Goal: Task Accomplishment & Management: Use online tool/utility

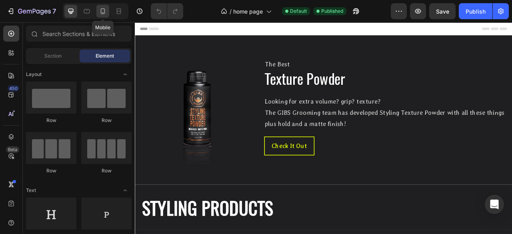
click at [102, 13] on icon at bounding box center [103, 11] width 4 height 6
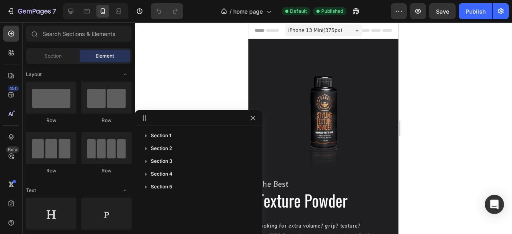
drag, startPoint x: 254, startPoint y: 40, endPoint x: 189, endPoint y: 125, distance: 107.1
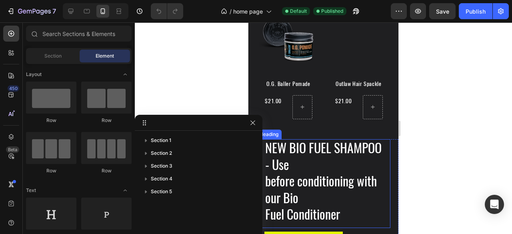
scroll to position [560, 0]
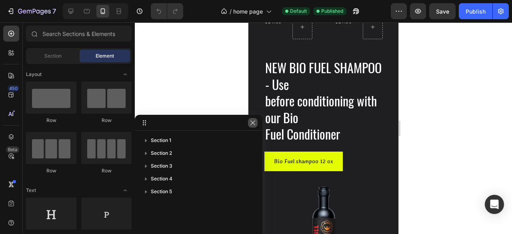
drag, startPoint x: 252, startPoint y: 122, endPoint x: 22, endPoint y: 128, distance: 230.1
click at [252, 122] on icon "button" at bounding box center [252, 122] width 4 height 4
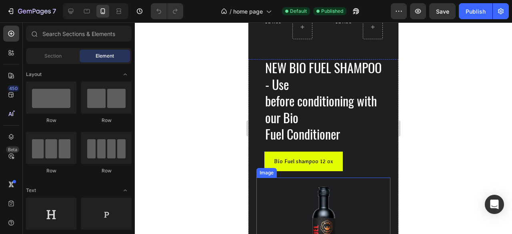
click at [268, 178] on div at bounding box center [323, 231] width 134 height 107
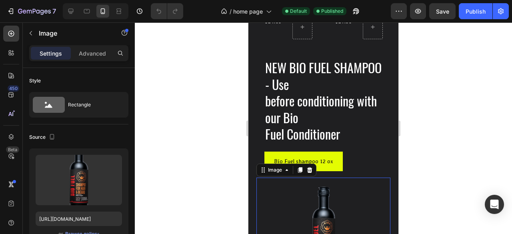
click at [300, 165] on div at bounding box center [300, 170] width 10 height 10
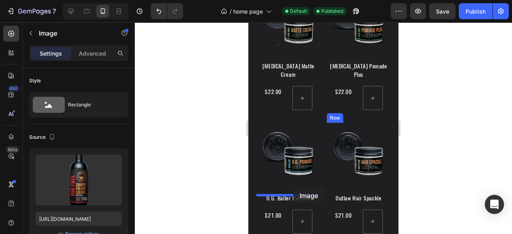
scroll to position [406, 0]
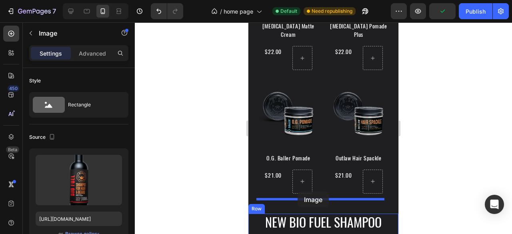
drag, startPoint x: 269, startPoint y: 85, endPoint x: 298, endPoint y: 192, distance: 110.2
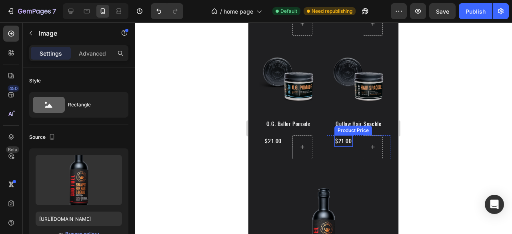
scroll to position [560, 0]
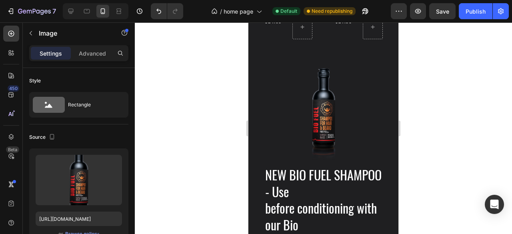
click at [366, 79] on img at bounding box center [323, 112] width 107 height 107
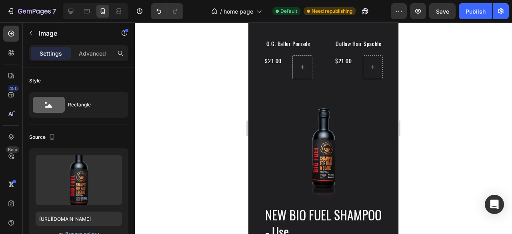
click at [288, 112] on img at bounding box center [323, 152] width 107 height 107
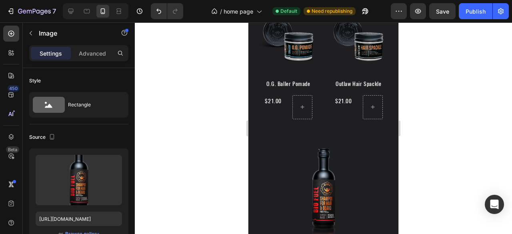
scroll to position [400, 0]
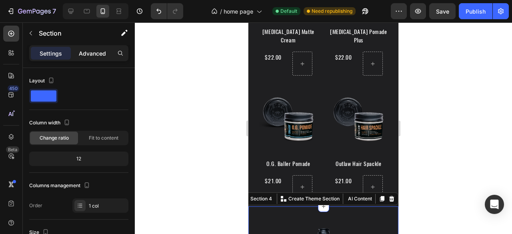
click at [94, 58] on div "Advanced" at bounding box center [92, 53] width 40 height 13
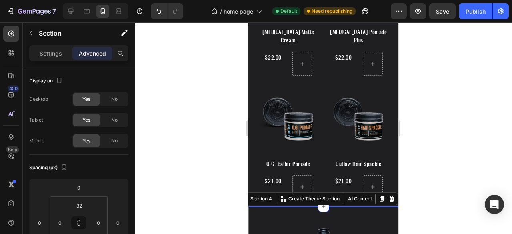
click at [115, 101] on span "No" at bounding box center [114, 99] width 6 height 7
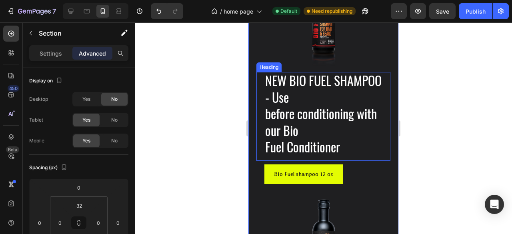
scroll to position [680, 0]
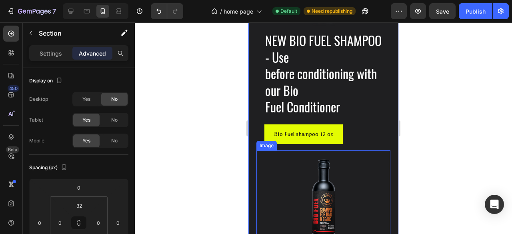
click at [353, 164] on img at bounding box center [323, 203] width 107 height 107
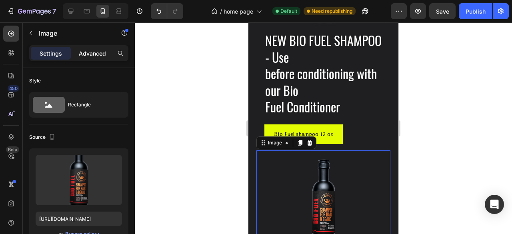
click at [102, 57] on div "Advanced" at bounding box center [92, 53] width 40 height 13
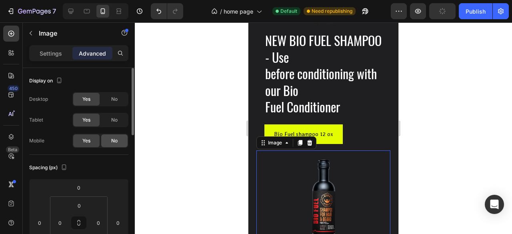
click at [110, 145] on div "No" at bounding box center [114, 140] width 26 height 13
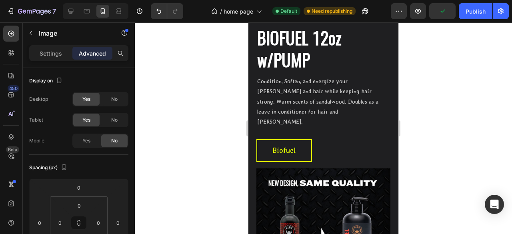
scroll to position [1120, 0]
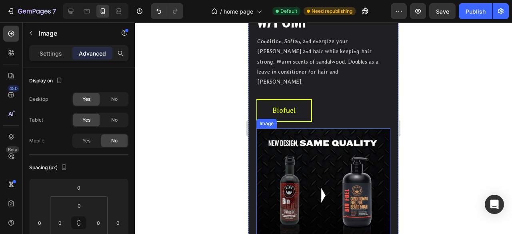
drag, startPoint x: 463, startPoint y: 170, endPoint x: 254, endPoint y: 146, distance: 209.9
click at [273, 141] on img at bounding box center [323, 195] width 134 height 134
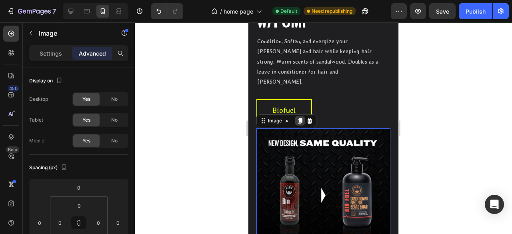
click at [300, 118] on icon at bounding box center [300, 121] width 6 height 6
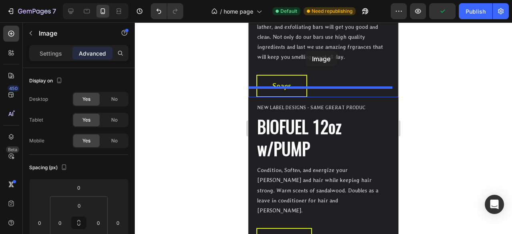
scroll to position [982, 0]
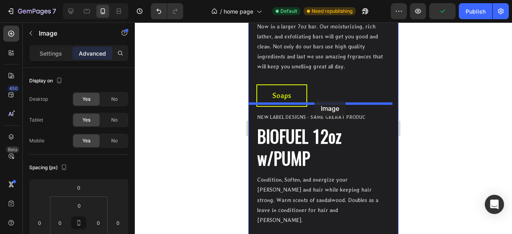
drag, startPoint x: 283, startPoint y: 120, endPoint x: 314, endPoint y: 100, distance: 36.6
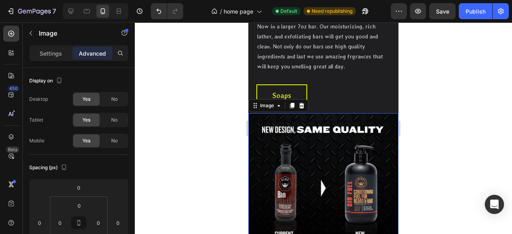
click at [352, 149] on img at bounding box center [323, 188] width 150 height 150
click at [112, 100] on span "No" at bounding box center [114, 99] width 6 height 7
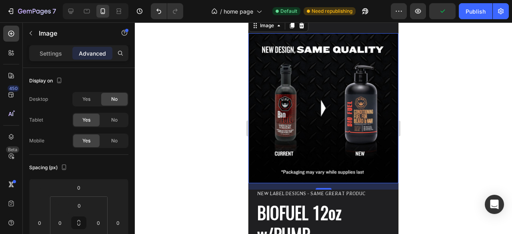
click at [222, 159] on div at bounding box center [323, 128] width 377 height 212
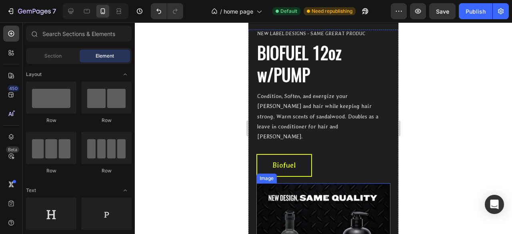
scroll to position [1302, 0]
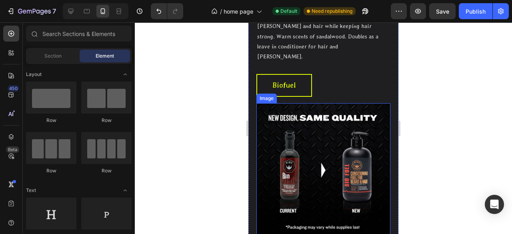
click at [357, 140] on img at bounding box center [323, 170] width 134 height 134
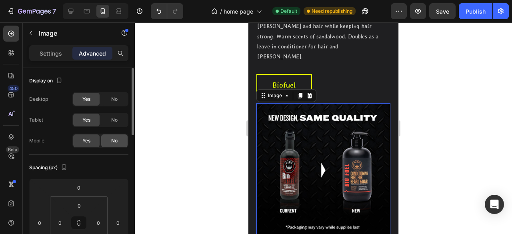
click at [119, 143] on div "No" at bounding box center [114, 140] width 26 height 13
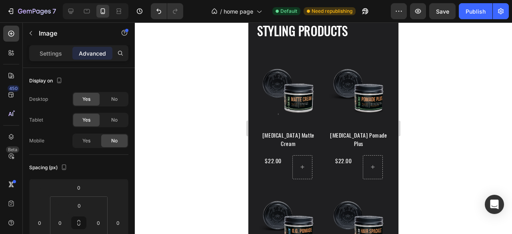
scroll to position [142, 0]
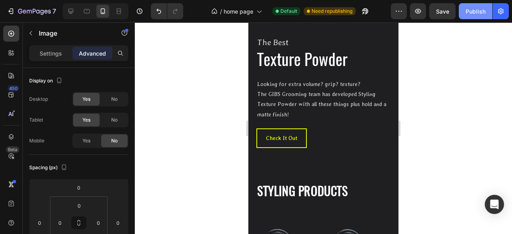
click at [486, 12] on button "Publish" at bounding box center [476, 11] width 34 height 16
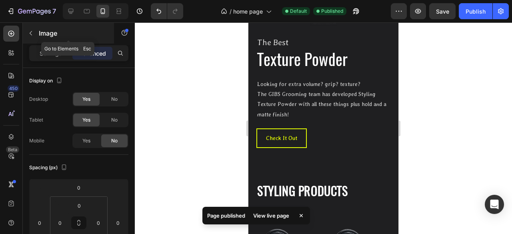
click at [33, 34] on icon "button" at bounding box center [31, 33] width 6 height 6
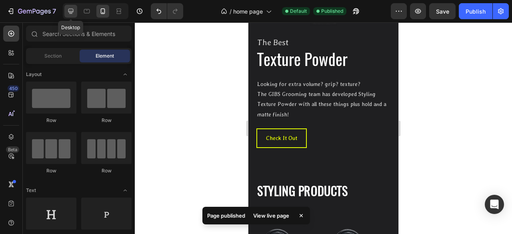
click at [74, 12] on icon at bounding box center [71, 11] width 8 height 8
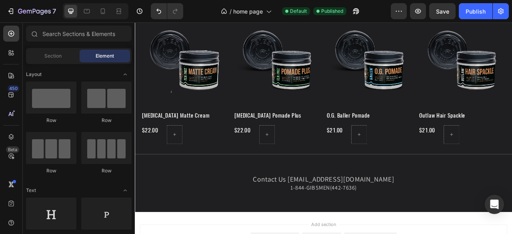
scroll to position [360, 0]
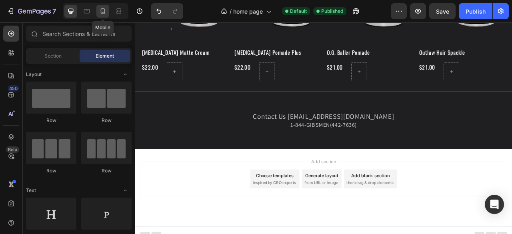
click at [102, 13] on icon at bounding box center [103, 11] width 4 height 6
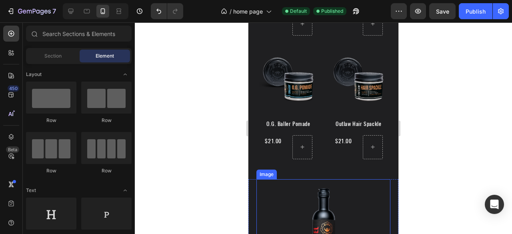
scroll to position [520, 0]
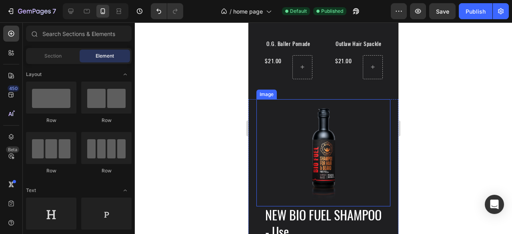
click at [358, 130] on img at bounding box center [323, 152] width 107 height 107
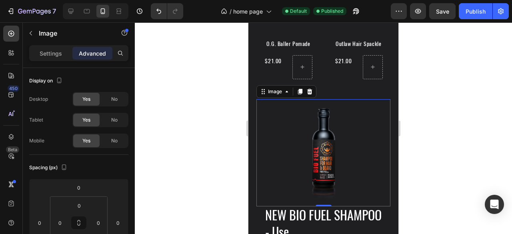
scroll to position [600, 0]
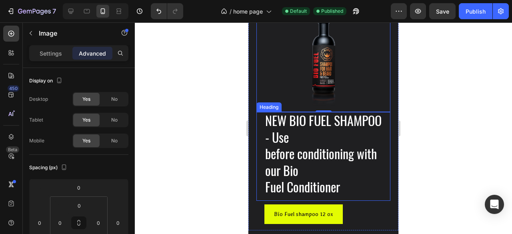
click at [376, 151] on h2 "NEW BIO FUEL SHAMPOO - Use before conditioning with our Bio Fuel Conditioner" at bounding box center [323, 154] width 118 height 85
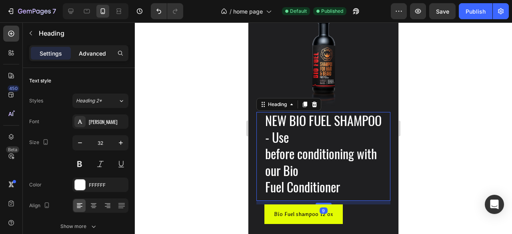
click at [80, 56] on p "Advanced" at bounding box center [92, 53] width 27 height 8
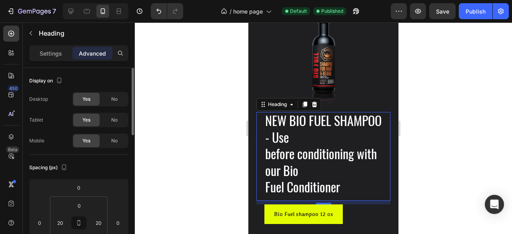
click at [91, 99] on div "Yes" at bounding box center [86, 99] width 26 height 13
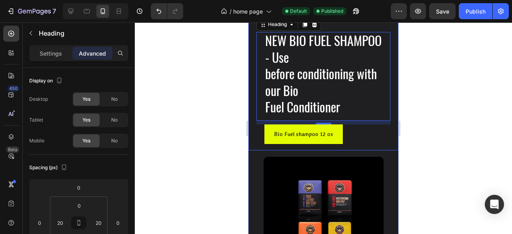
scroll to position [760, 0]
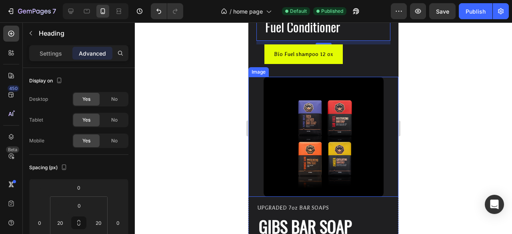
click at [271, 134] on img at bounding box center [324, 137] width 120 height 120
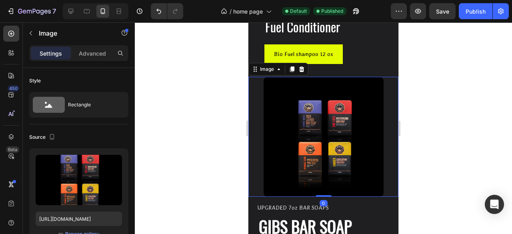
click at [106, 45] on div "Settings Advanced" at bounding box center [78, 53] width 99 height 16
drag, startPoint x: 102, startPoint y: 51, endPoint x: 127, endPoint y: 113, distance: 67.3
click at [102, 51] on p "Advanced" at bounding box center [92, 53] width 27 height 8
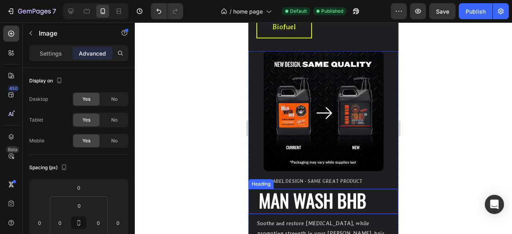
scroll to position [1480, 0]
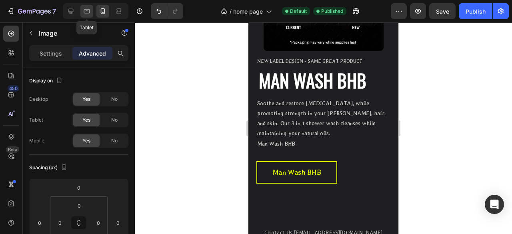
click at [86, 12] on icon at bounding box center [87, 11] width 8 height 8
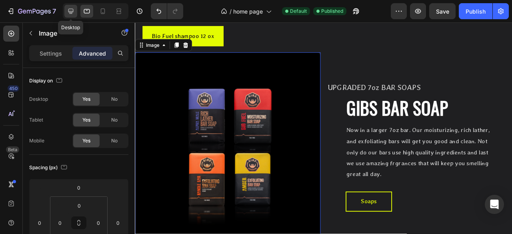
click at [74, 11] on icon at bounding box center [71, 11] width 8 height 8
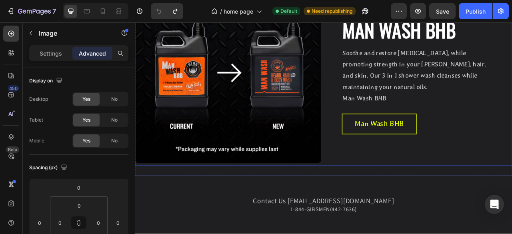
scroll to position [1278, 0]
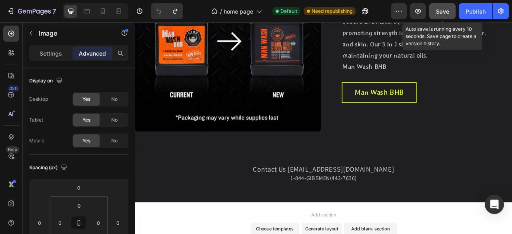
click at [445, 11] on span "Save" at bounding box center [442, 11] width 13 height 7
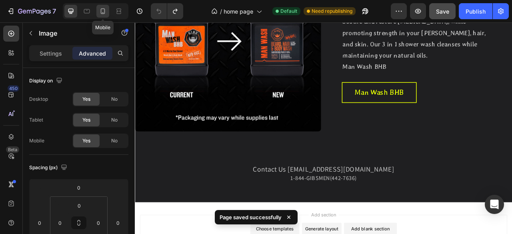
click at [104, 14] on icon at bounding box center [103, 11] width 8 height 8
type input "0"
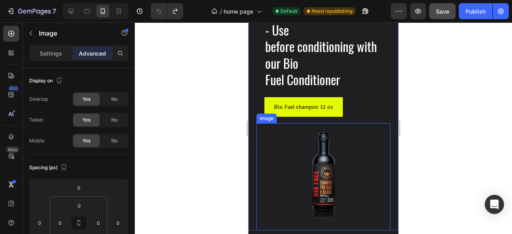
scroll to position [640, 0]
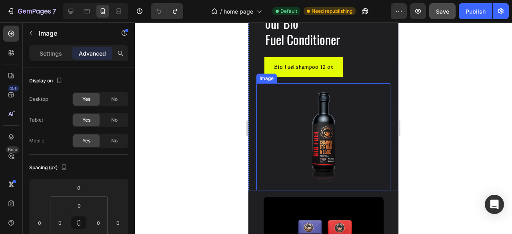
click at [272, 112] on img at bounding box center [323, 136] width 107 height 107
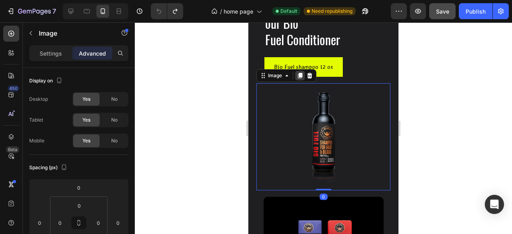
click at [300, 79] on div at bounding box center [300, 76] width 10 height 10
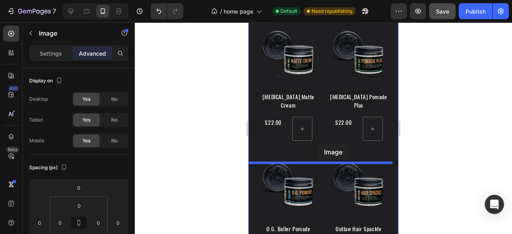
scroll to position [455, 0]
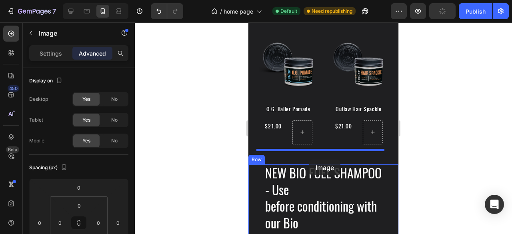
drag, startPoint x: 288, startPoint y: 118, endPoint x: 309, endPoint y: 160, distance: 46.9
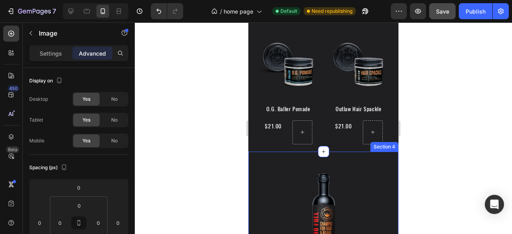
click at [206, 132] on div at bounding box center [323, 128] width 377 height 212
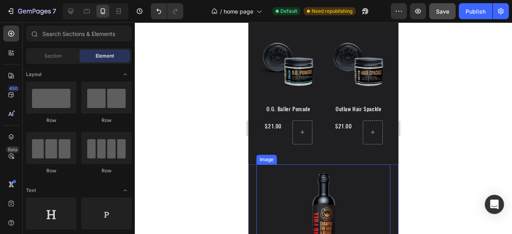
click at [271, 178] on img at bounding box center [323, 217] width 107 height 107
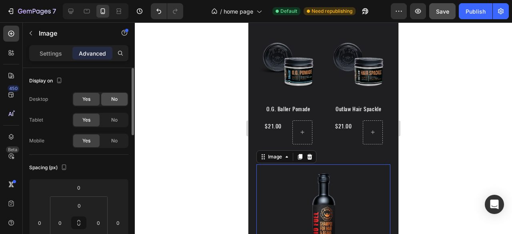
click at [110, 101] on div "No" at bounding box center [114, 99] width 26 height 13
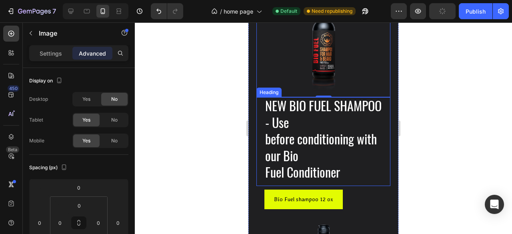
scroll to position [655, 0]
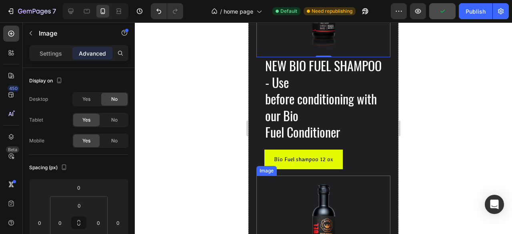
click at [268, 182] on div at bounding box center [323, 229] width 134 height 107
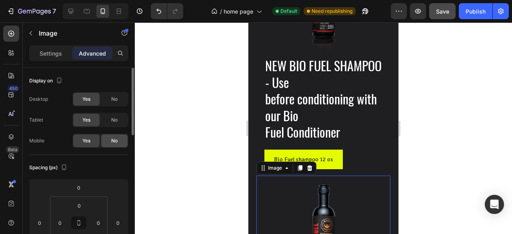
click at [115, 142] on span "No" at bounding box center [114, 140] width 6 height 7
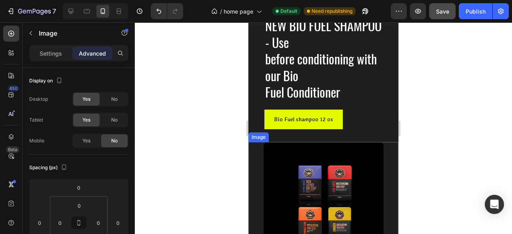
scroll to position [735, 0]
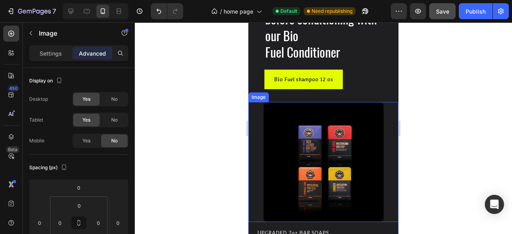
drag, startPoint x: 194, startPoint y: 169, endPoint x: 204, endPoint y: 168, distance: 9.7
click at [194, 169] on div at bounding box center [323, 128] width 377 height 212
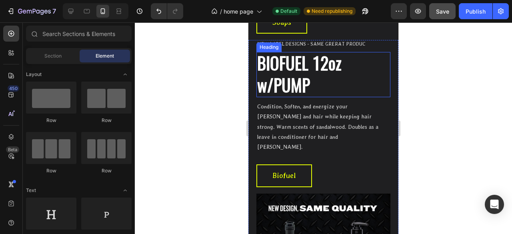
scroll to position [1095, 0]
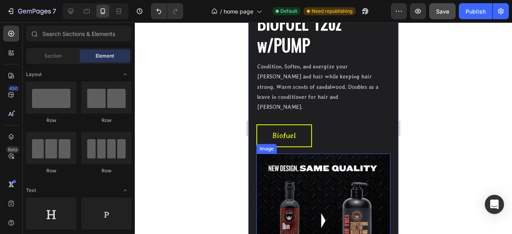
click at [326, 154] on img at bounding box center [323, 221] width 134 height 134
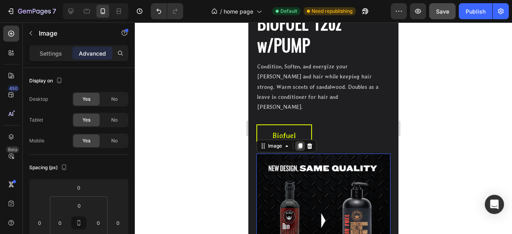
click at [300, 143] on icon at bounding box center [300, 146] width 4 height 6
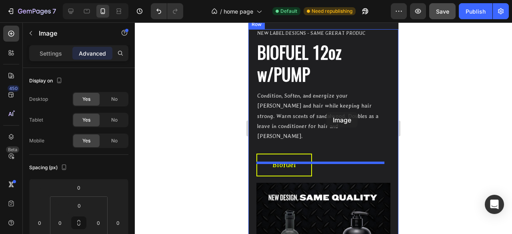
scroll to position [946, 0]
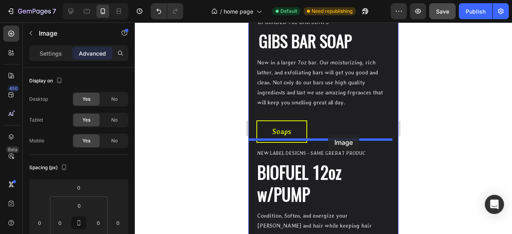
drag, startPoint x: 290, startPoint y: 149, endPoint x: 328, endPoint y: 134, distance: 40.3
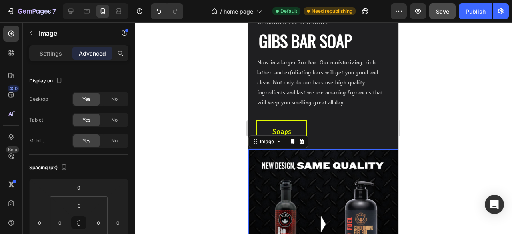
click at [217, 99] on div at bounding box center [323, 128] width 377 height 212
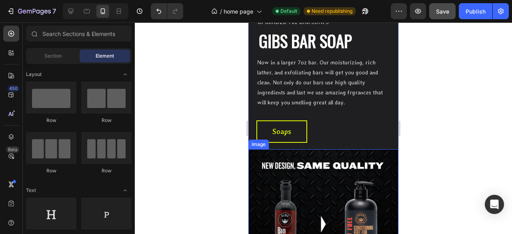
click at [282, 177] on img at bounding box center [323, 224] width 150 height 150
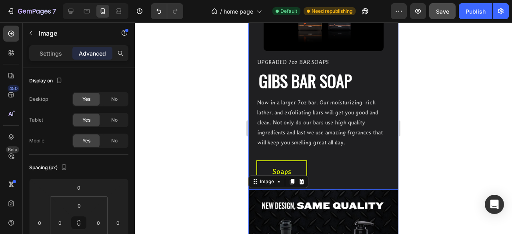
scroll to position [986, 0]
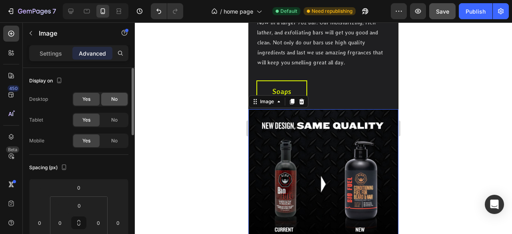
click at [120, 98] on div "No" at bounding box center [114, 99] width 26 height 13
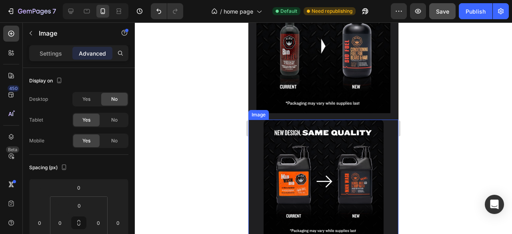
scroll to position [1346, 0]
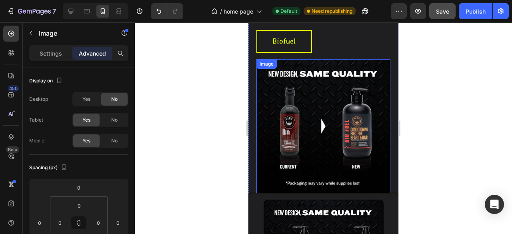
click at [332, 111] on img at bounding box center [323, 126] width 134 height 134
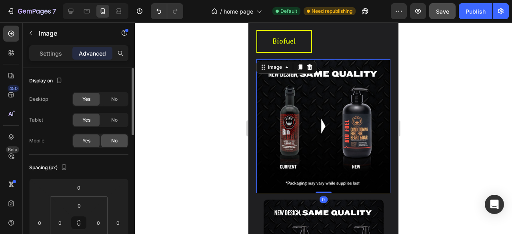
click at [112, 140] on span "No" at bounding box center [114, 140] width 6 height 7
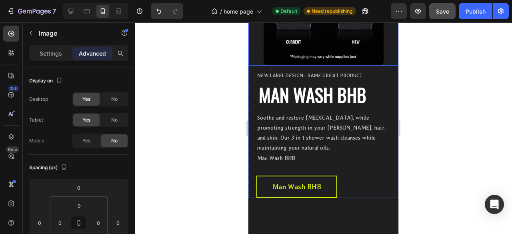
scroll to position [1546, 0]
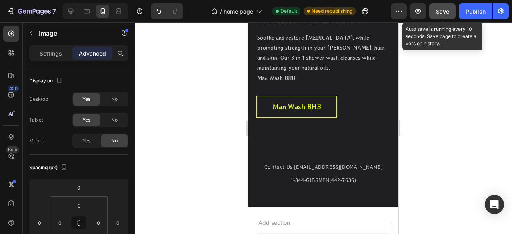
click at [445, 14] on span "Save" at bounding box center [442, 11] width 13 height 7
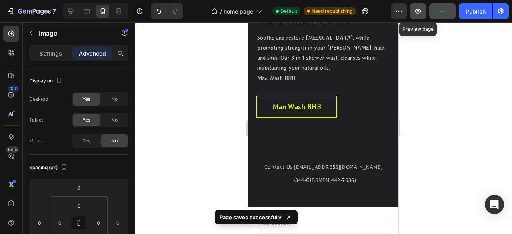
click at [420, 16] on button "button" at bounding box center [418, 11] width 16 height 16
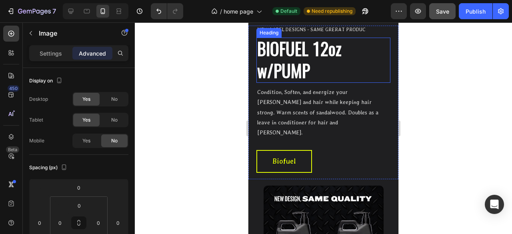
scroll to position [1266, 0]
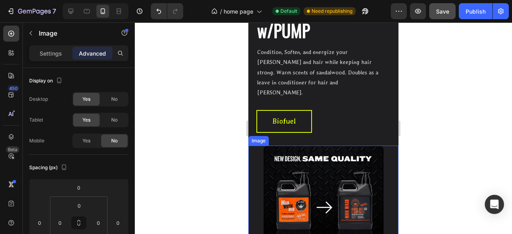
click at [256, 146] on div at bounding box center [323, 206] width 150 height 120
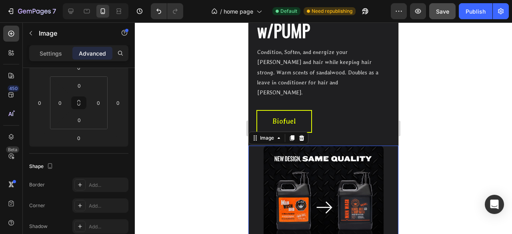
scroll to position [1306, 0]
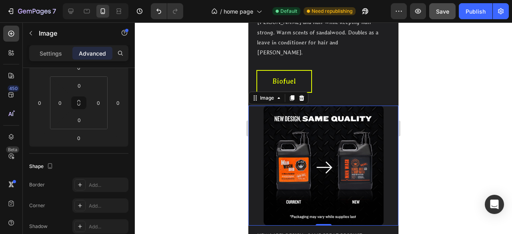
click at [303, 140] on img at bounding box center [324, 166] width 120 height 120
click at [56, 57] on div "Settings" at bounding box center [51, 53] width 40 height 13
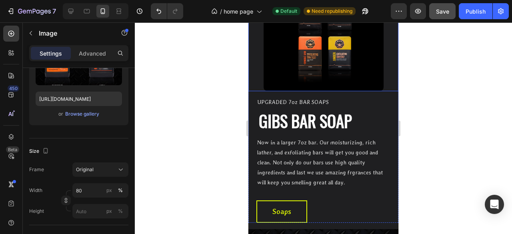
scroll to position [706, 0]
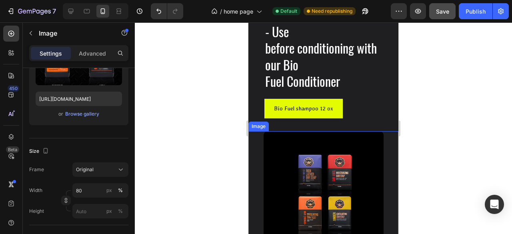
click at [264, 157] on img at bounding box center [324, 191] width 120 height 120
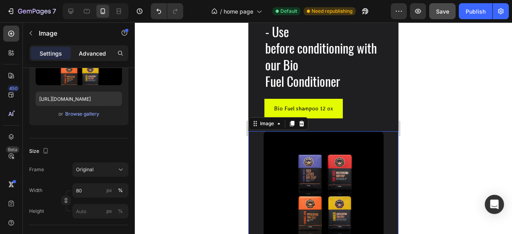
click at [97, 53] on p "Advanced" at bounding box center [92, 53] width 27 height 8
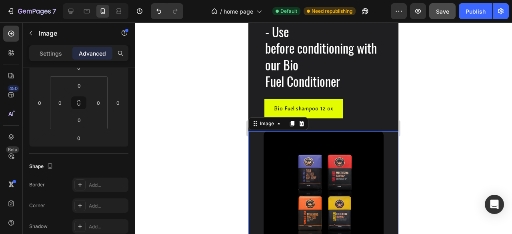
click at [259, 176] on div at bounding box center [323, 191] width 150 height 120
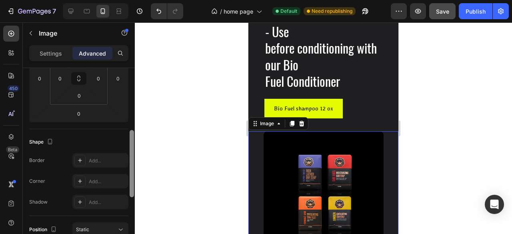
scroll to position [152, 0]
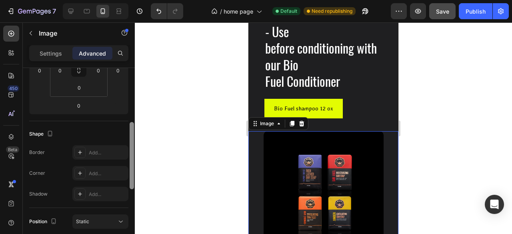
drag, startPoint x: 130, startPoint y: 138, endPoint x: 179, endPoint y: 150, distance: 50.6
click at [179, 0] on div "7 Version history / home page Default Need republishing Preview Save Publish 45…" at bounding box center [256, 0] width 512 height 0
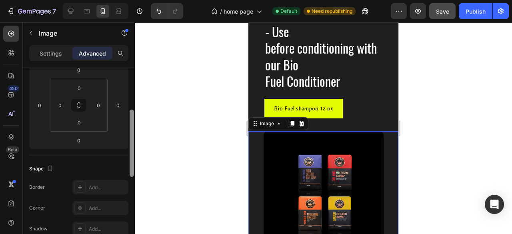
drag, startPoint x: 138, startPoint y: 150, endPoint x: 134, endPoint y: 122, distance: 28.7
click at [133, 131] on div at bounding box center [132, 143] width 4 height 67
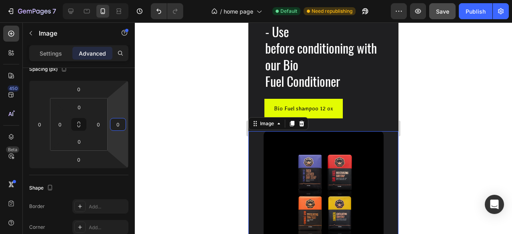
type input "4"
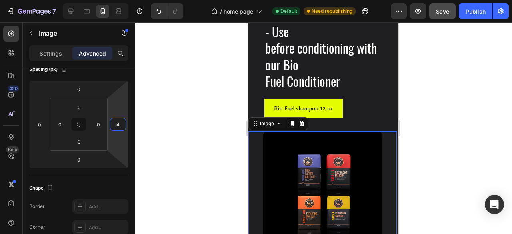
drag, startPoint x: 123, startPoint y: 139, endPoint x: 198, endPoint y: 138, distance: 74.4
click at [198, 0] on div "7 Version history / home page Default Need republishing Preview Save Publish 45…" at bounding box center [256, 0] width 512 height 0
click at [195, 140] on div at bounding box center [323, 128] width 377 height 212
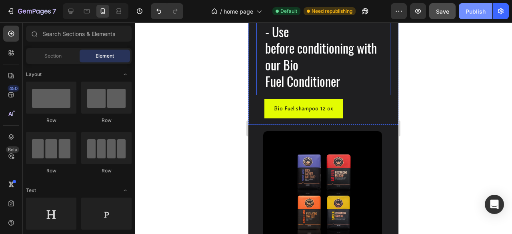
click at [478, 14] on div "Publish" at bounding box center [476, 11] width 20 height 8
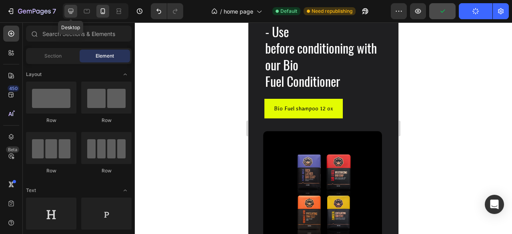
click at [70, 14] on icon at bounding box center [70, 11] width 5 height 5
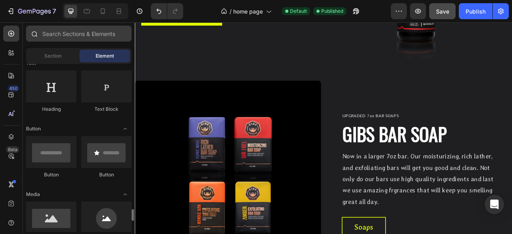
scroll to position [254, 0]
